Goal: Task Accomplishment & Management: Use online tool/utility

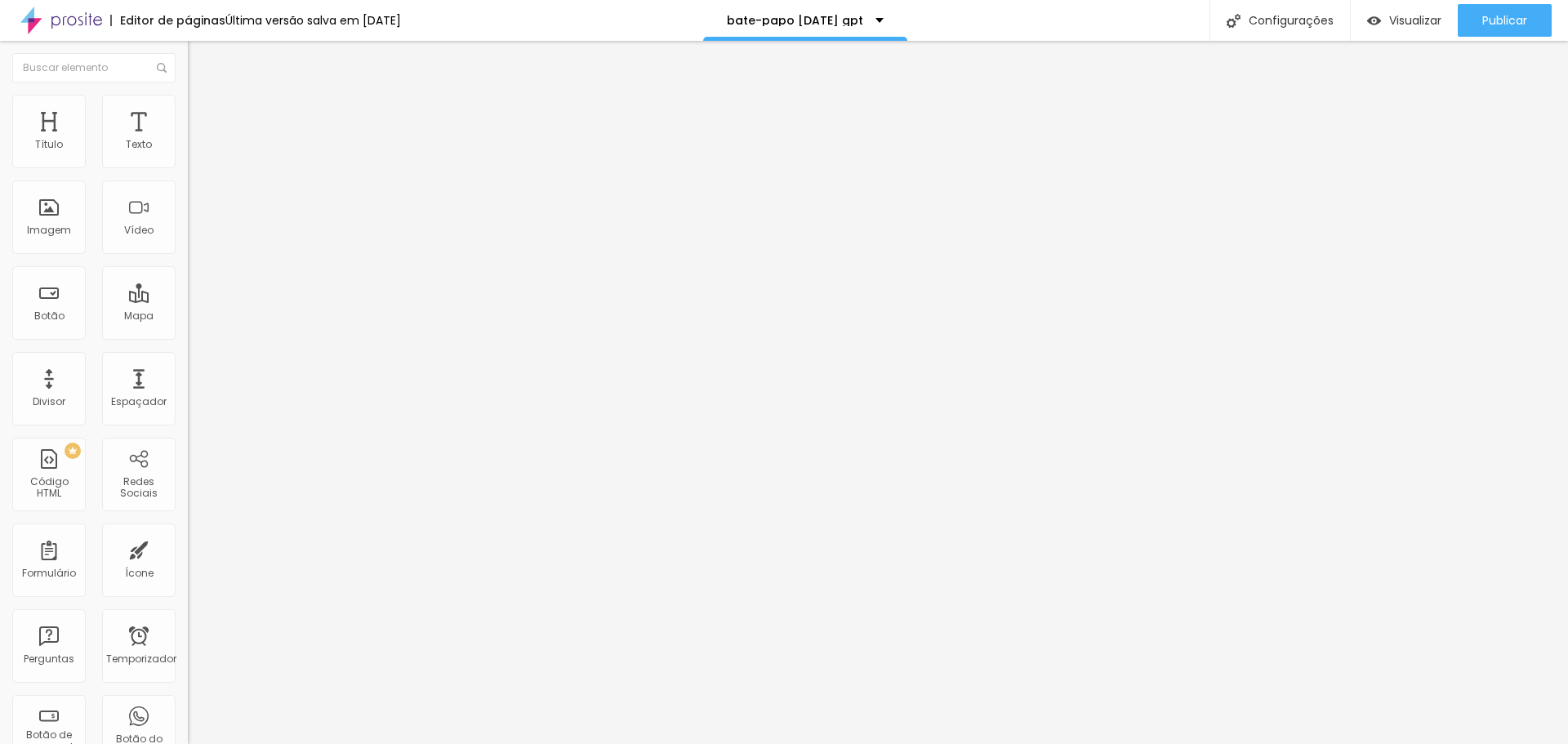
click at [188, 233] on div "<! doctype html > < html lang = "pt-BR" > < cabeça > < meta conjunto de caracte…" at bounding box center [884, 199] width 1392 height 113
click at [188, 140] on img at bounding box center [193, 136] width 10 height 10
drag, startPoint x: 498, startPoint y: 173, endPoint x: 767, endPoint y: 520, distance: 439.1
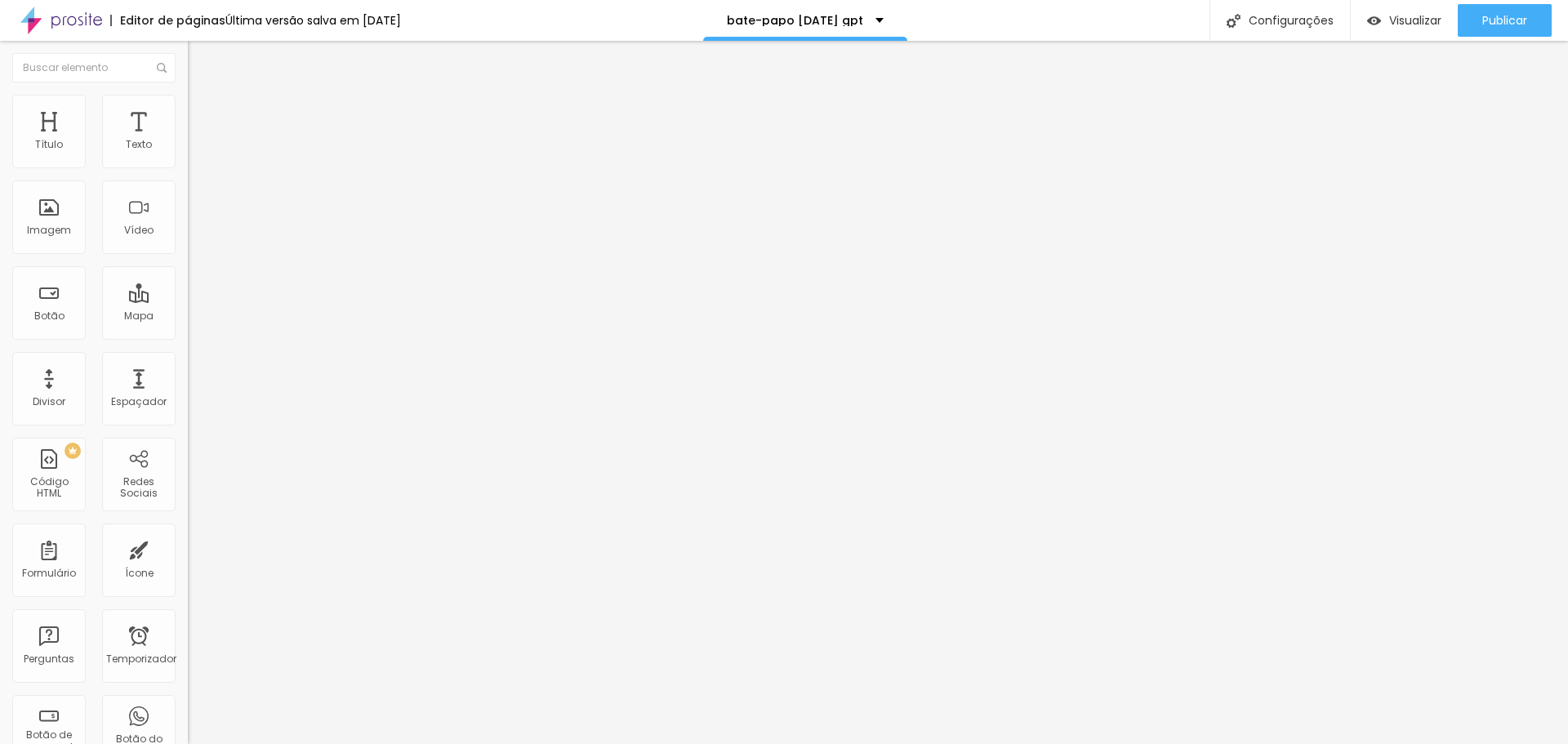
click at [57, 467] on div "PREMIUM Código HTML" at bounding box center [49, 475] width 74 height 74
click at [188, 252] on div at bounding box center [282, 205] width 188 height 126
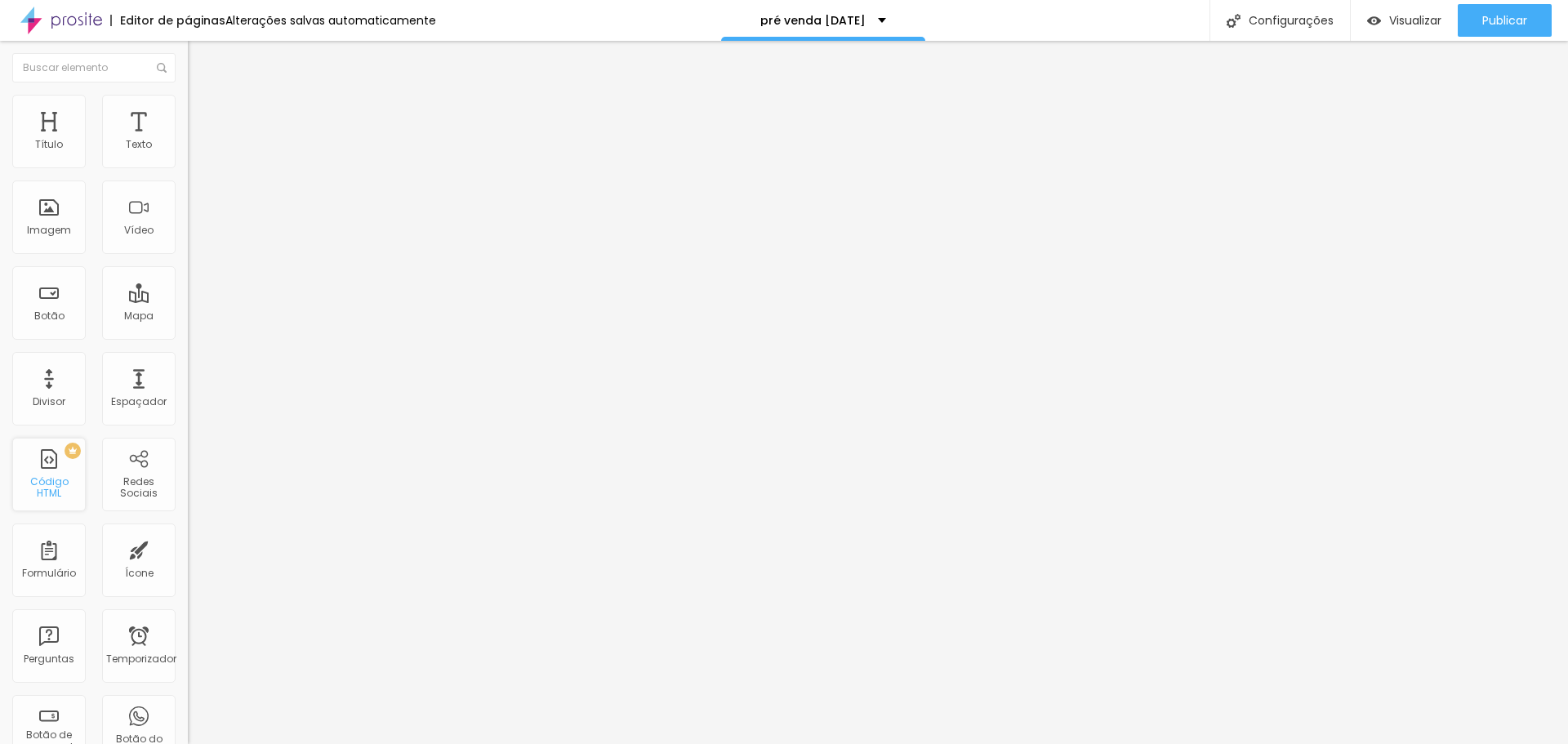
click at [47, 490] on font "Código HTML" at bounding box center [49, 487] width 39 height 25
click at [188, 258] on div at bounding box center [282, 205] width 188 height 126
drag, startPoint x: 0, startPoint y: 217, endPoint x: 13, endPoint y: 217, distance: 13.0
click at [188, 191] on div "Código HTML 0 caracteres 1 Insira seu código aqui XXXXXXXXXXXXXXXXXXXXXXXXXXXXX…" at bounding box center [282, 151] width 188 height 80
click at [188, 212] on div at bounding box center [282, 205] width 188 height 126
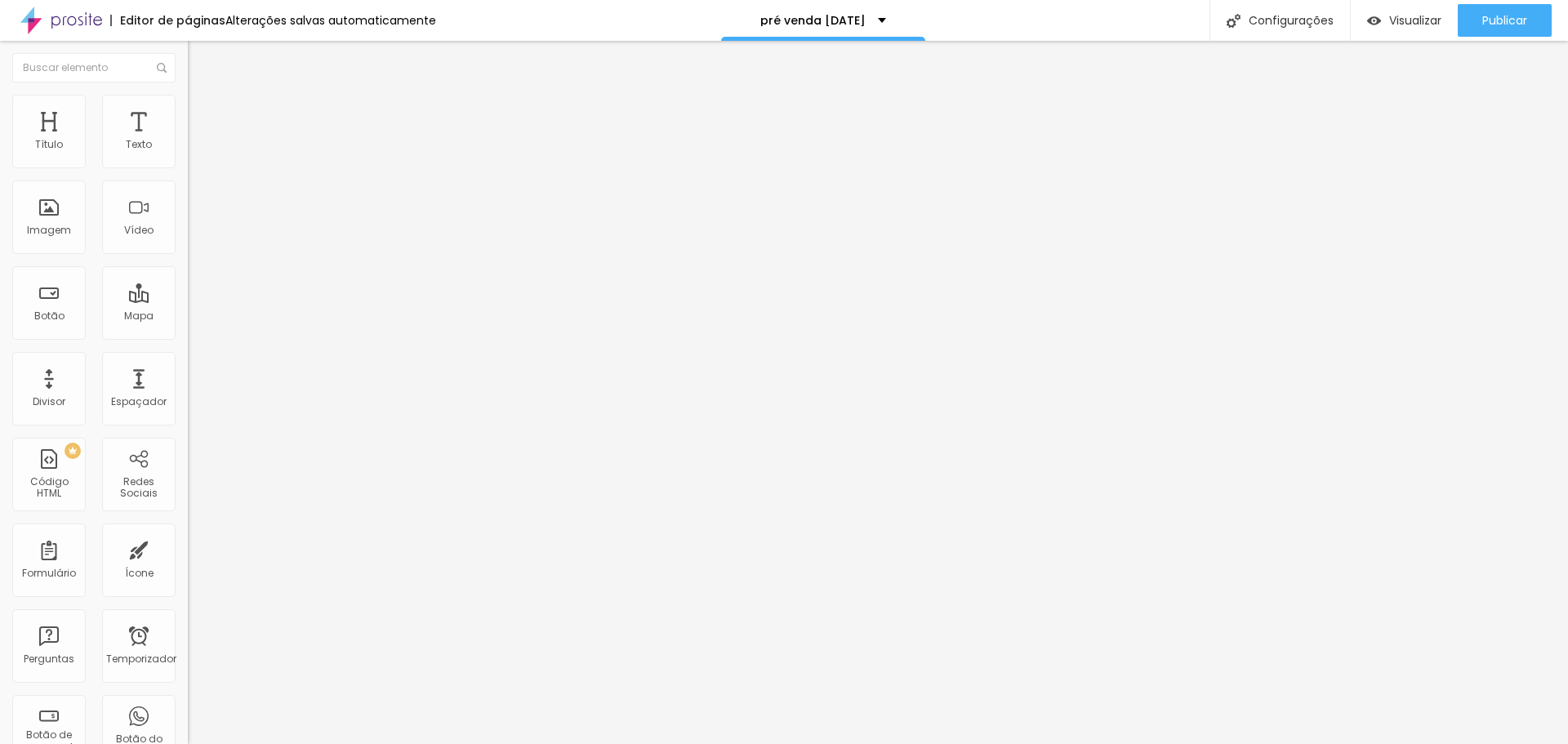
scroll to position [926, 0]
click at [188, 140] on img at bounding box center [193, 136] width 10 height 10
click at [188, 246] on div at bounding box center [282, 205] width 188 height 126
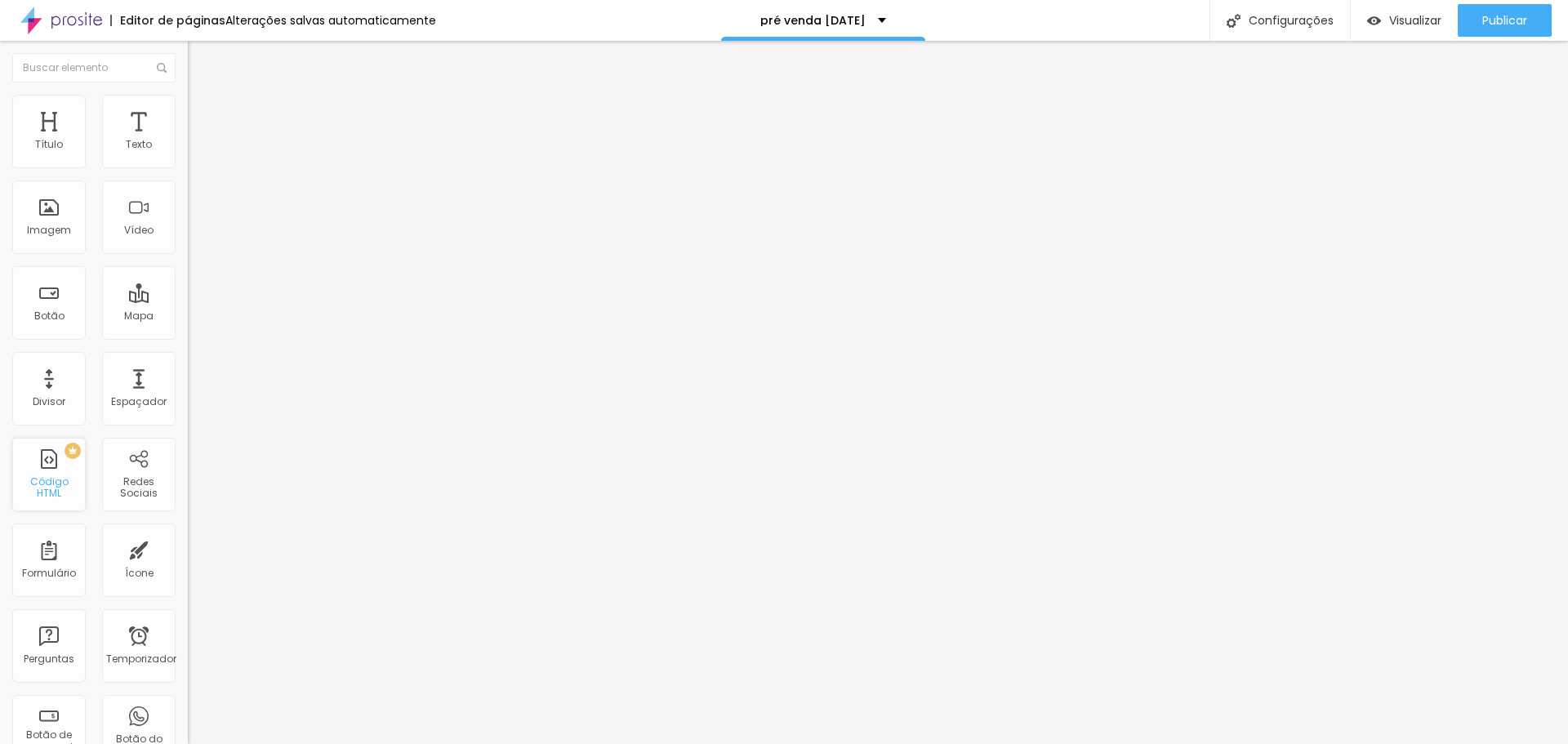
click at [53, 466] on div "PREMIUM Código HTML" at bounding box center [49, 475] width 74 height 74
click at [188, 230] on div at bounding box center [282, 205] width 188 height 126
click at [1442, 100] on div "Pré-visualização Clique para visualizar esta página antes de publicar." at bounding box center [1365, 81] width 179 height 74
click at [201, 53] on img "button" at bounding box center [206, 59] width 13 height 13
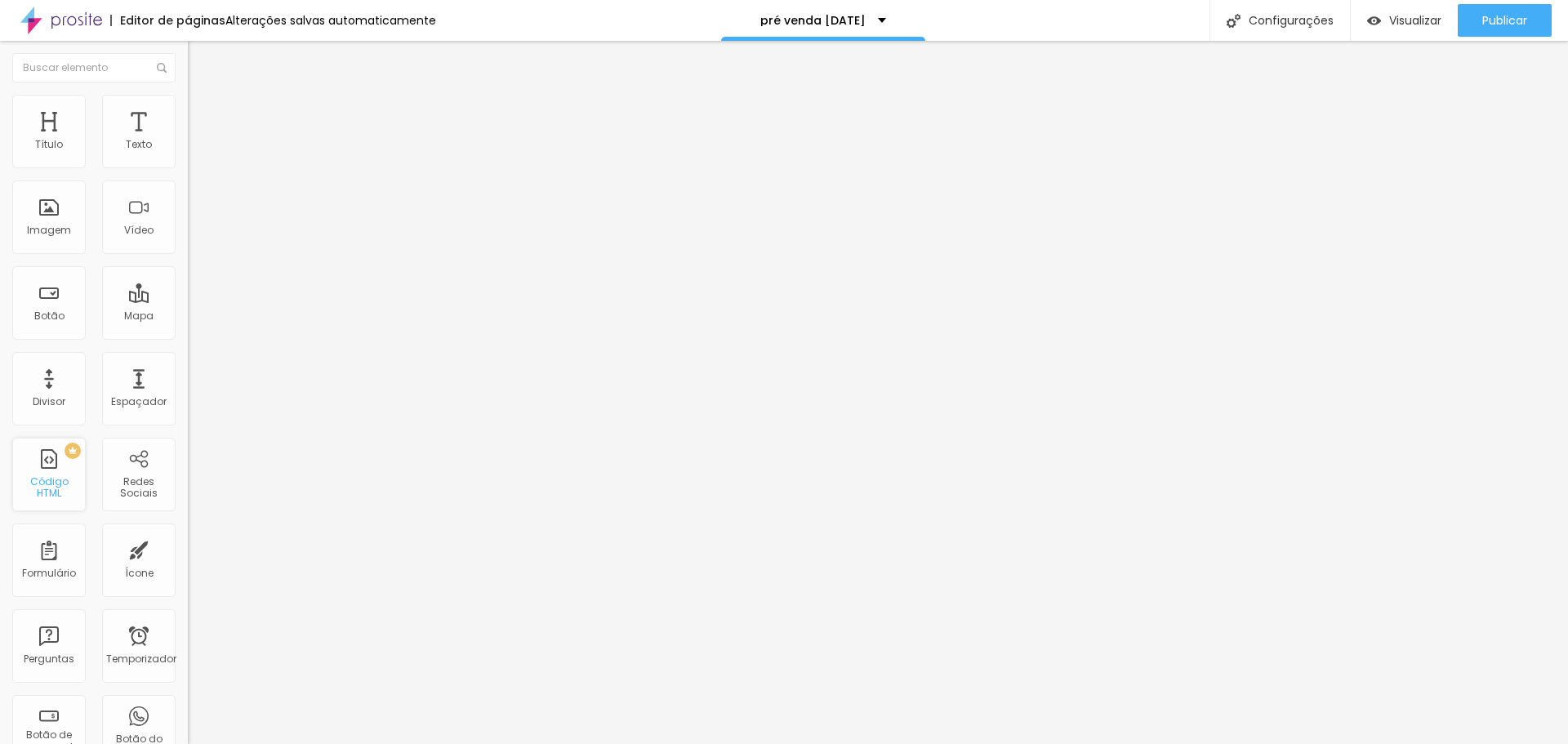
click at [39, 470] on div "PREMIUM Código HTML" at bounding box center [49, 475] width 74 height 74
click at [201, 54] on img "button" at bounding box center [206, 59] width 13 height 13
click at [188, 210] on div at bounding box center [282, 205] width 188 height 126
